Goal: Task Accomplishment & Management: Use online tool/utility

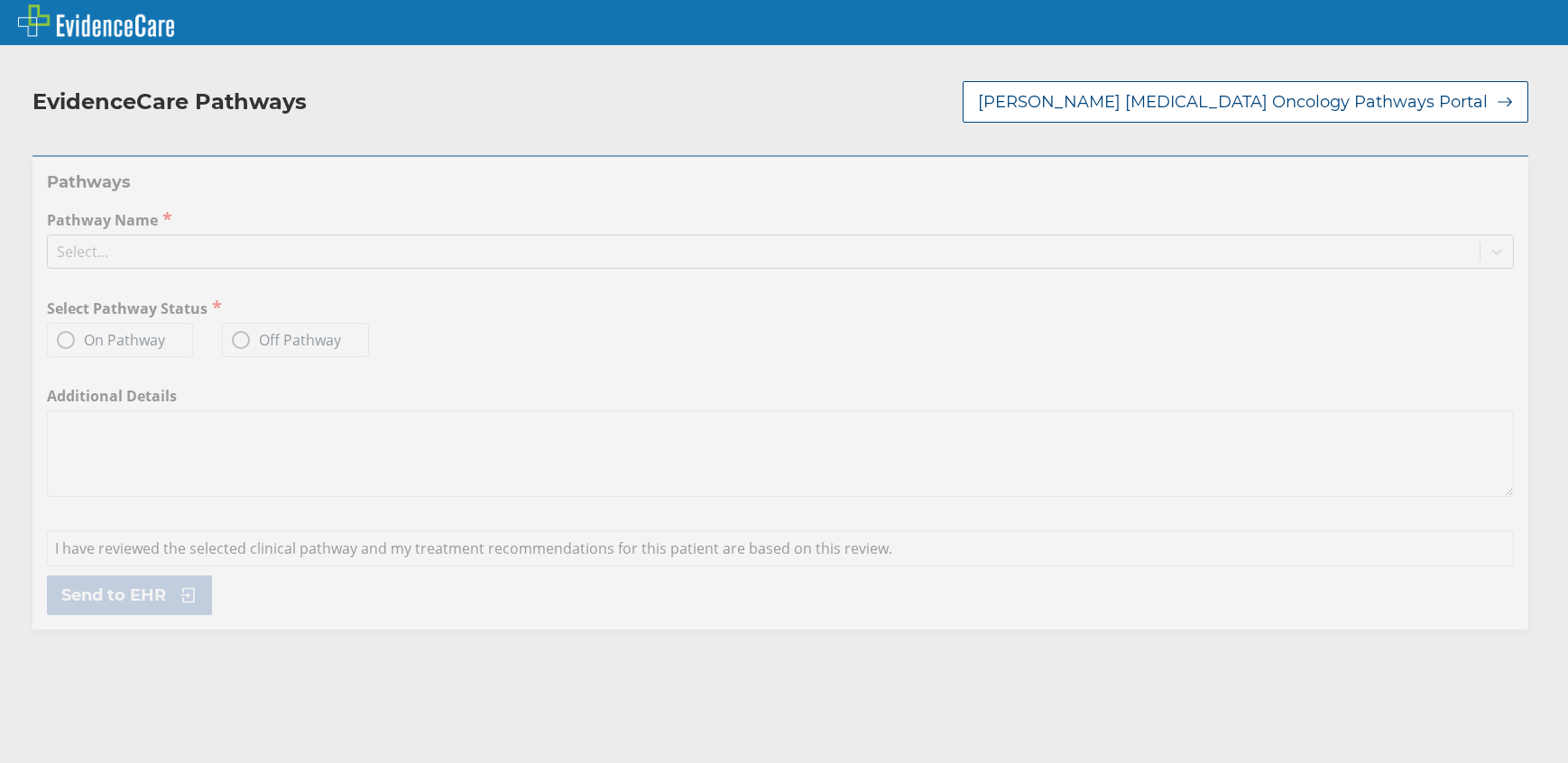
click at [160, 248] on div "Select..." at bounding box center [763, 251] width 1431 height 31
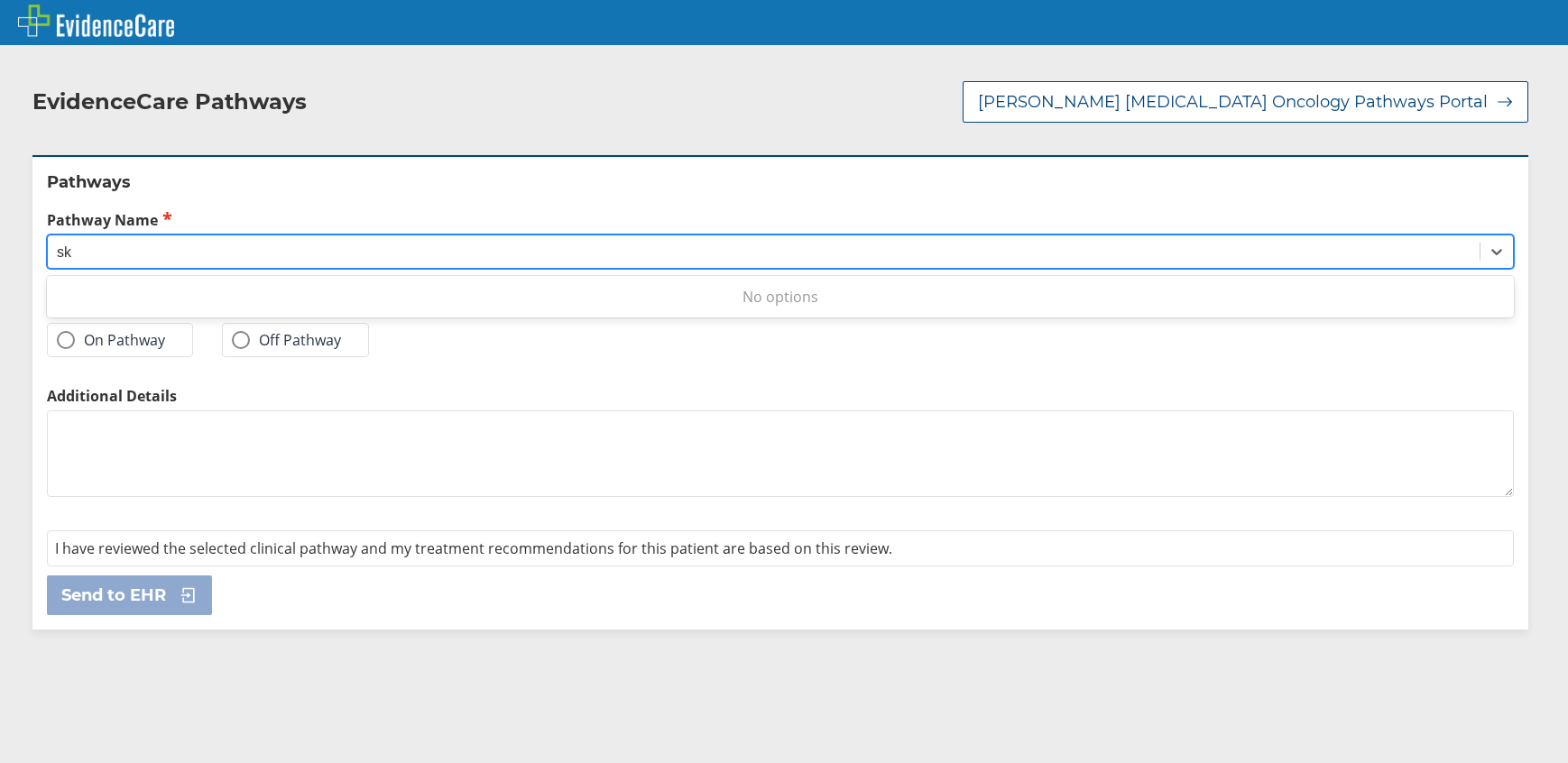
type input "s"
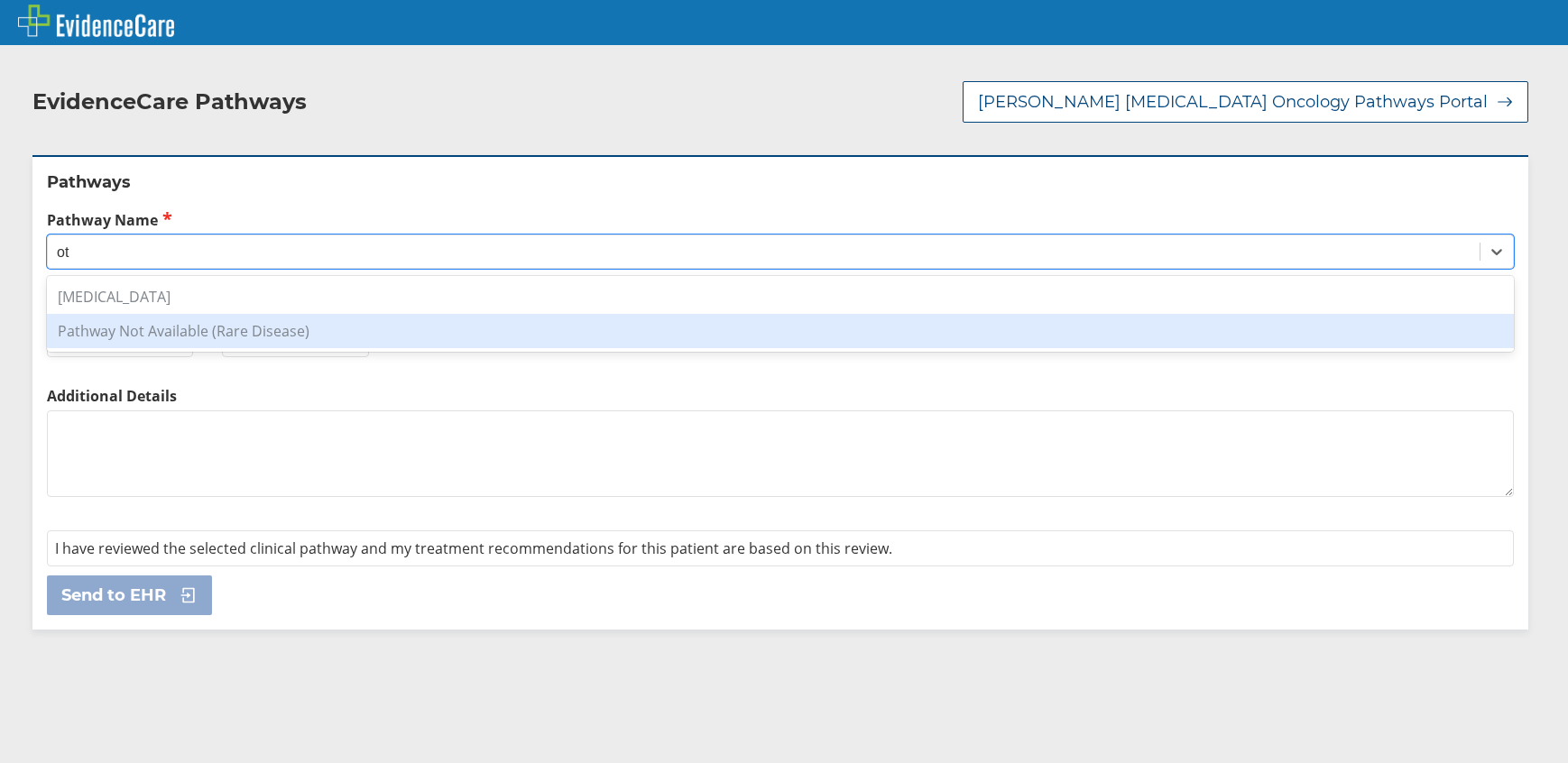
click at [254, 333] on div "Pathway Not Available (Rare Disease)" at bounding box center [780, 330] width 1467 height 35
type input "ot"
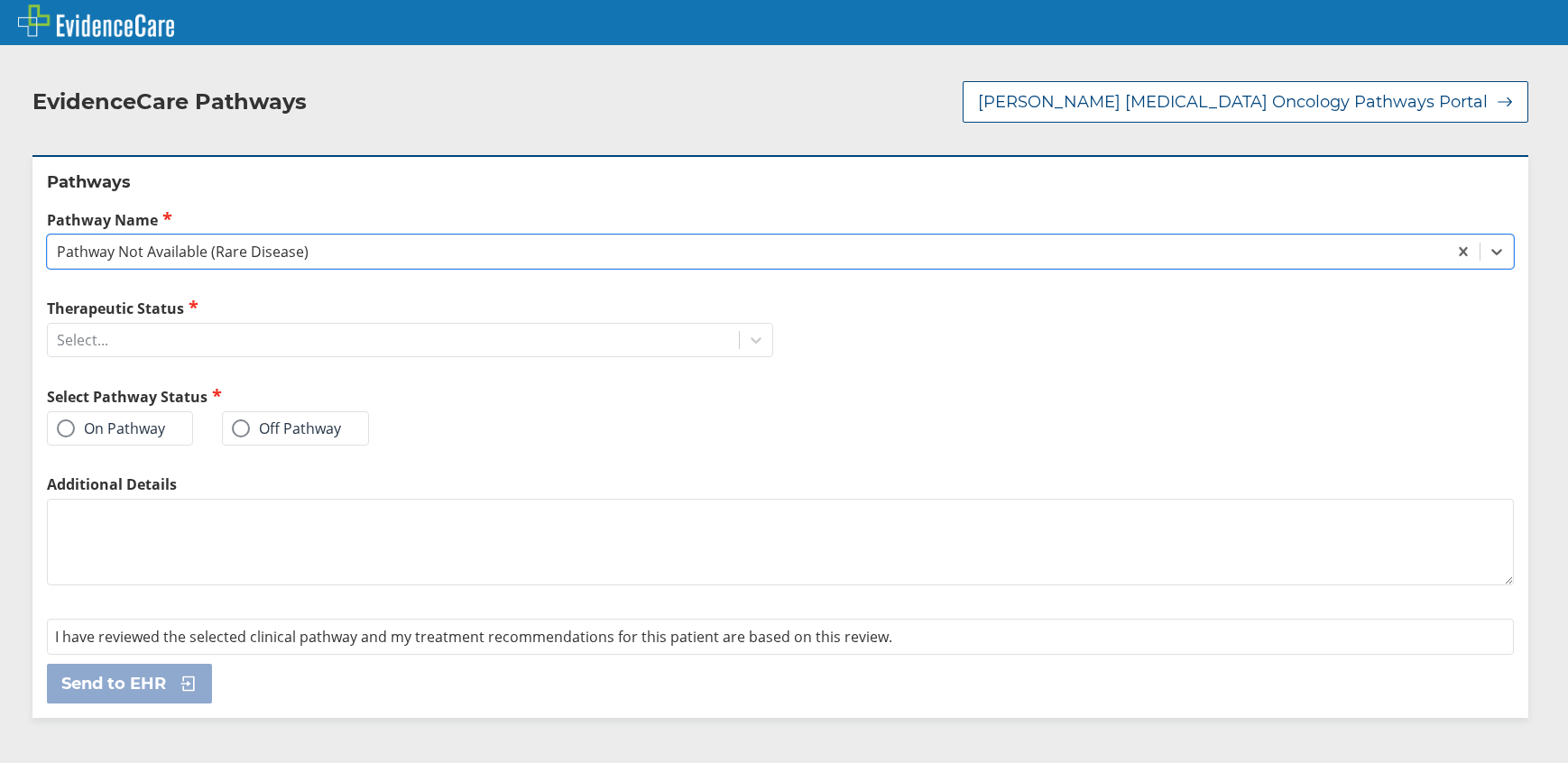
click at [127, 424] on label "On Pathway" at bounding box center [110, 429] width 108 height 18
click at [0, 0] on input "On Pathway" at bounding box center [0, 0] width 0 height 0
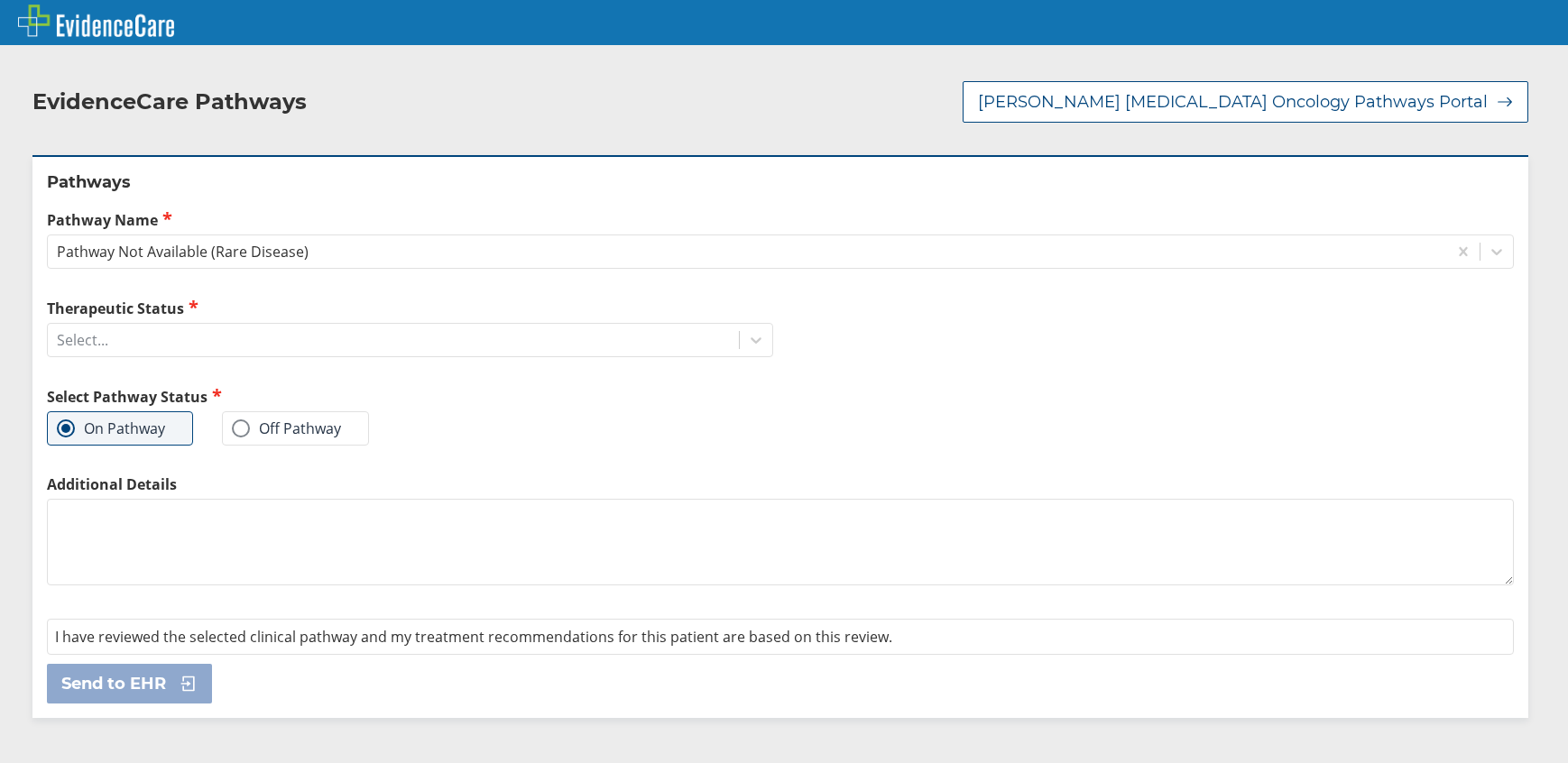
click at [298, 424] on label "Off Pathway" at bounding box center [287, 429] width 109 height 18
click at [0, 0] on input "Off Pathway" at bounding box center [0, 0] width 0 height 0
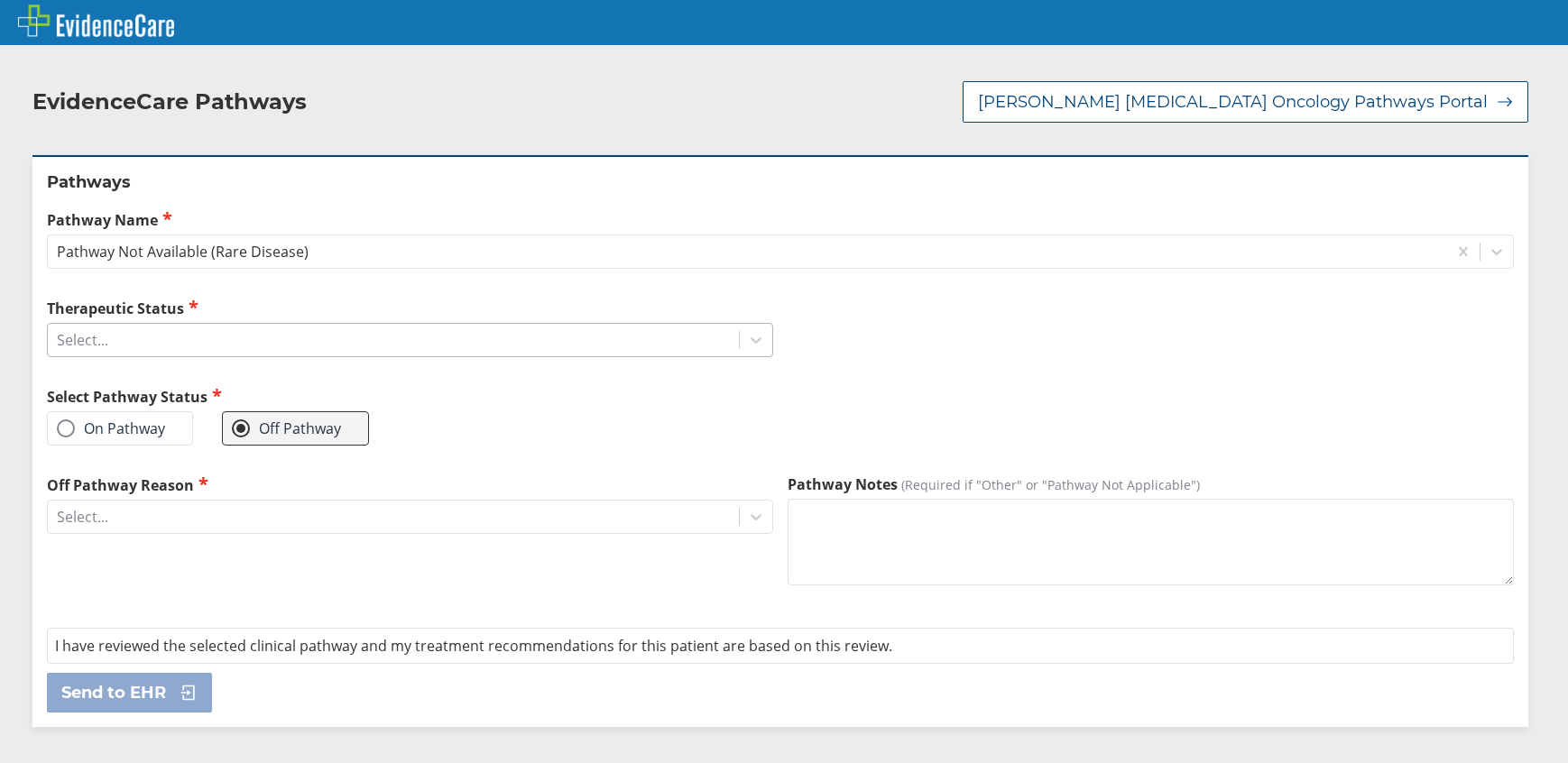
click at [681, 342] on div "Select..." at bounding box center [393, 339] width 691 height 31
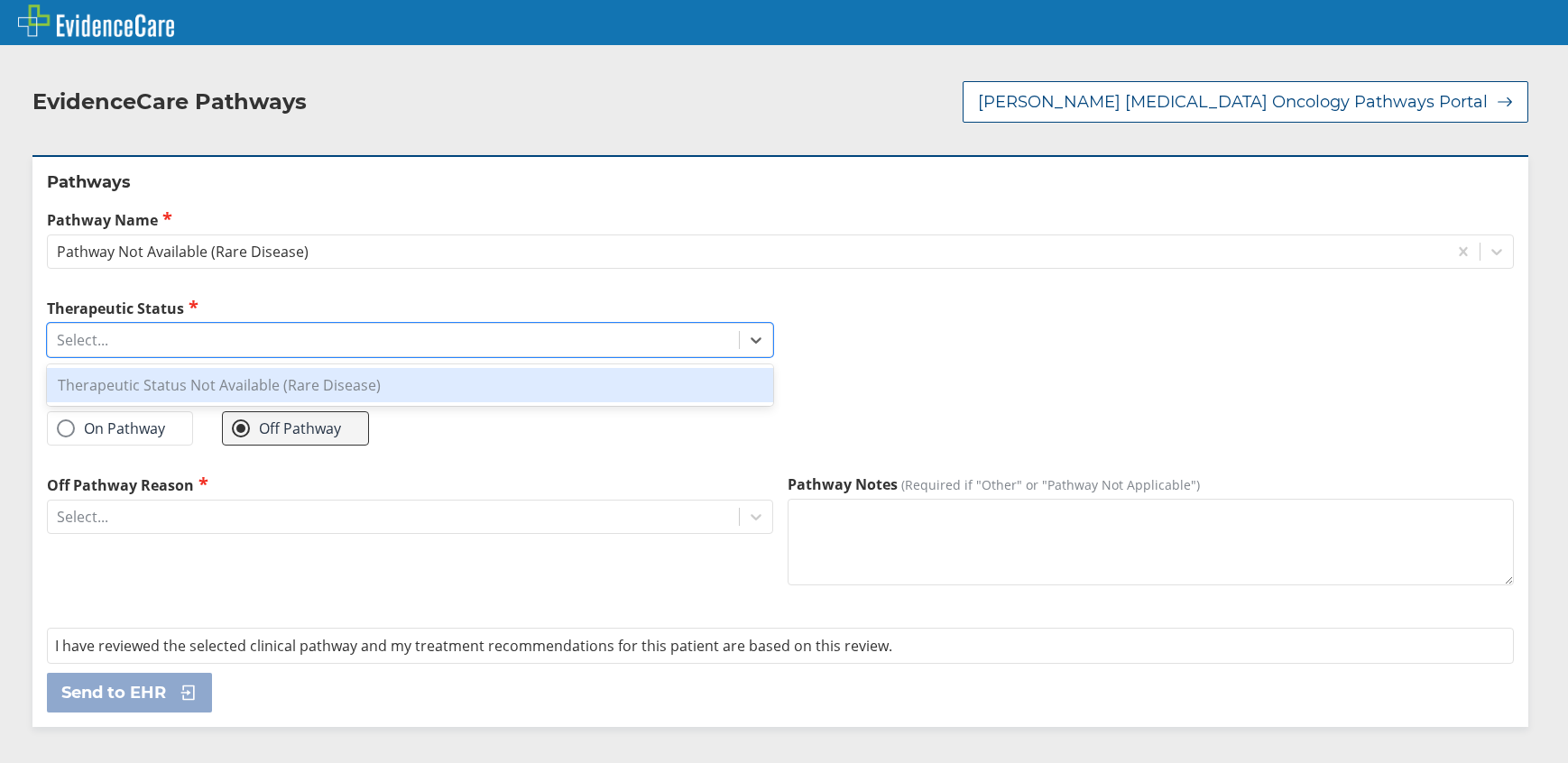
click at [648, 390] on div "Therapeutic Status Not Available (Rare Disease)" at bounding box center [410, 385] width 726 height 35
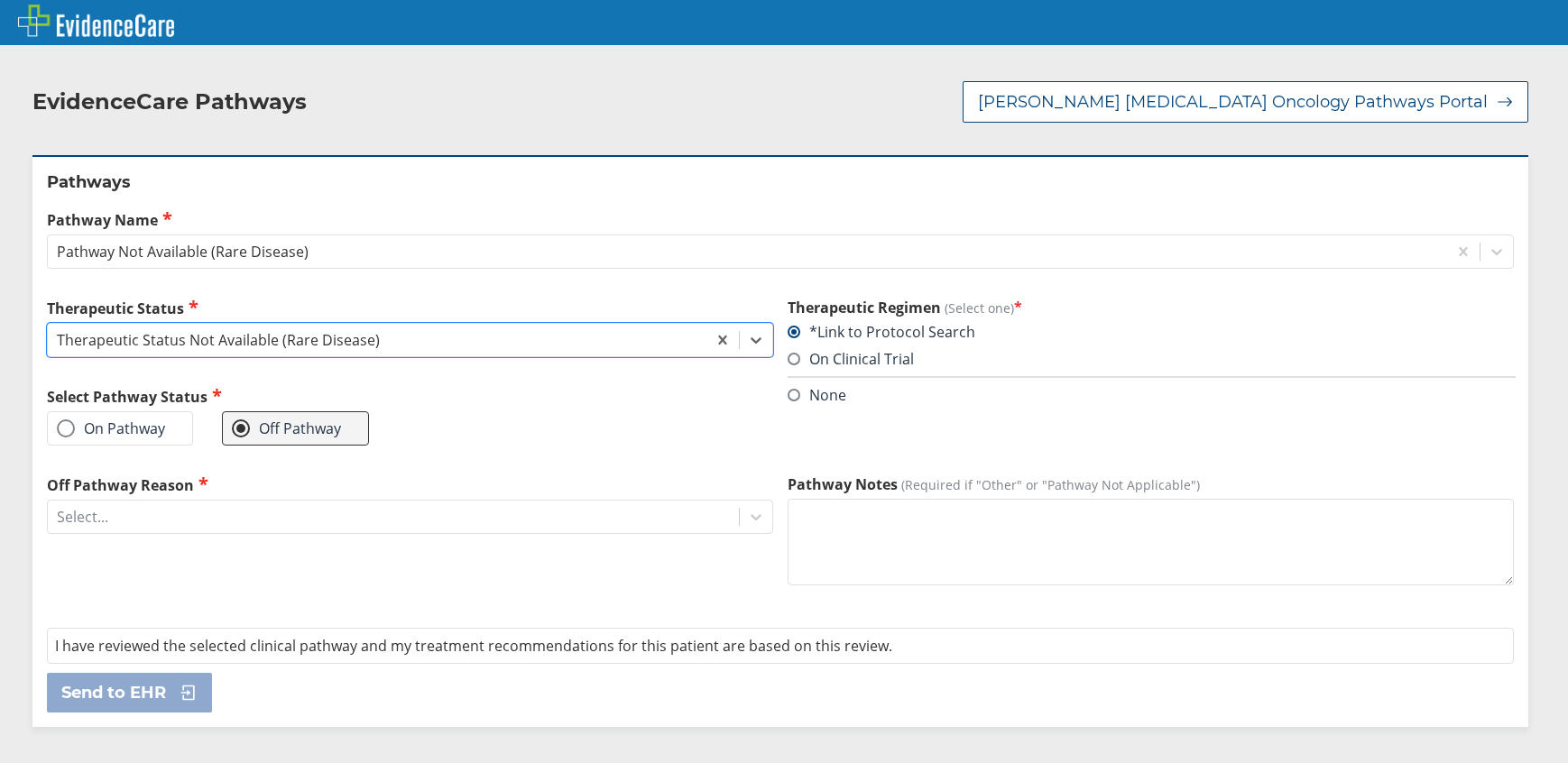
click at [804, 396] on label "None" at bounding box center [816, 395] width 59 height 20
click at [0, 0] on input "None" at bounding box center [0, 0] width 0 height 0
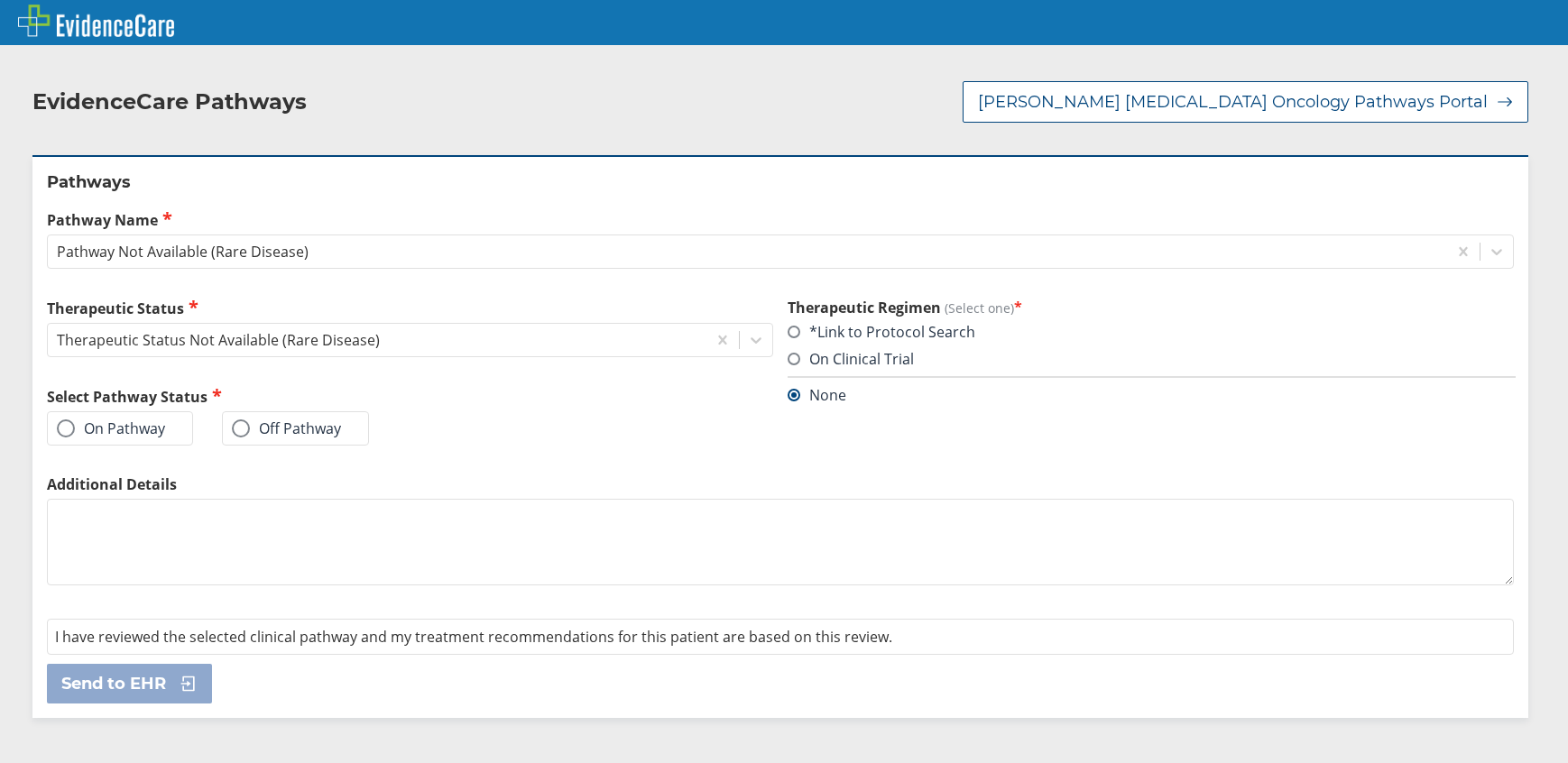
click at [144, 431] on label "On Pathway" at bounding box center [110, 429] width 108 height 18
click at [0, 0] on input "On Pathway" at bounding box center [0, 0] width 0 height 0
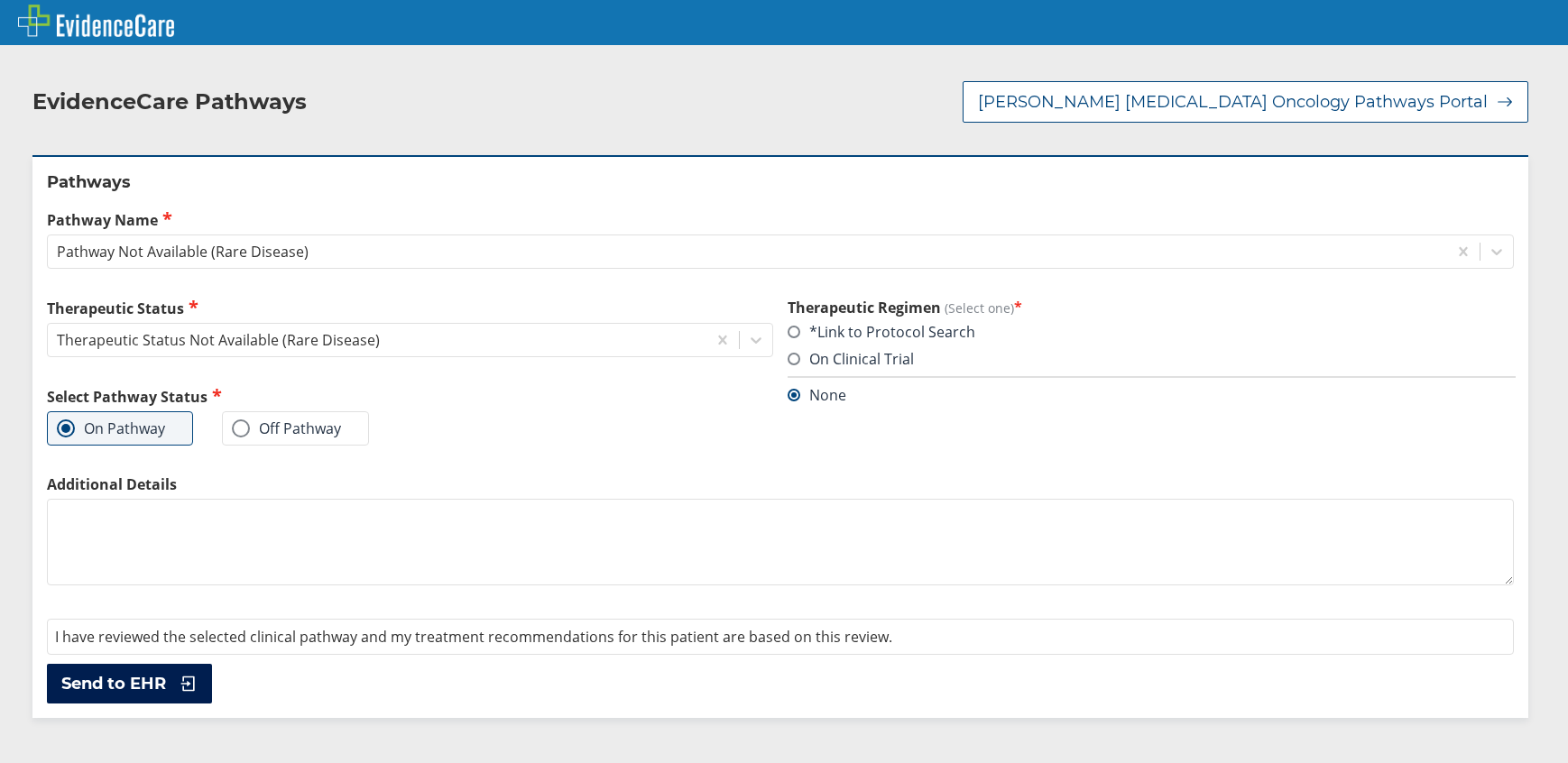
click at [152, 688] on span "Send to EHR" at bounding box center [113, 684] width 104 height 22
